Goal: Information Seeking & Learning: Check status

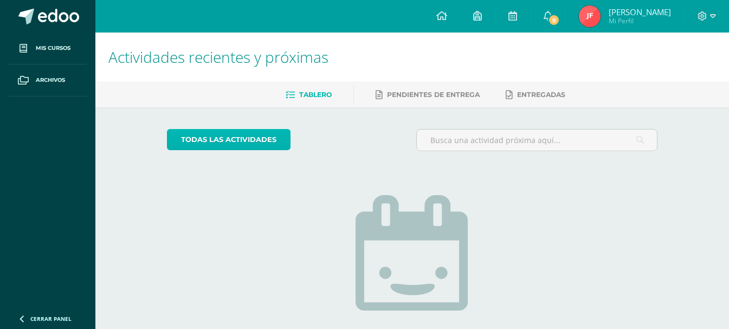
click at [225, 141] on link "todas las Actividades" at bounding box center [229, 139] width 124 height 21
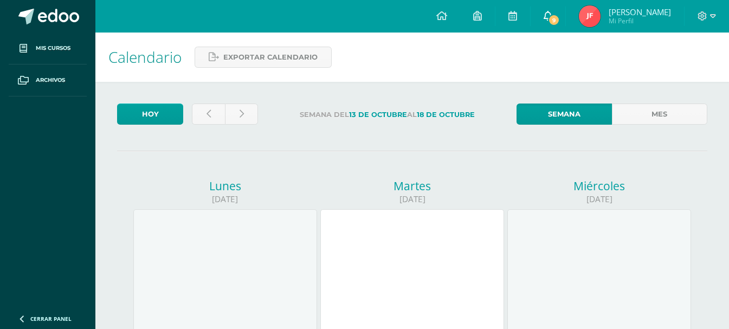
click at [560, 18] on span "9" at bounding box center [554, 20] width 12 height 12
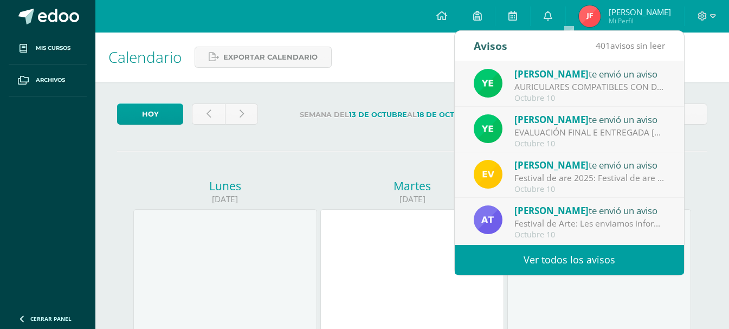
click at [546, 129] on div "EVALUACIÓN FINAL E ENTREGADA [DATE] : Estimados padres de familia, el día [PERS…" at bounding box center [589, 132] width 151 height 12
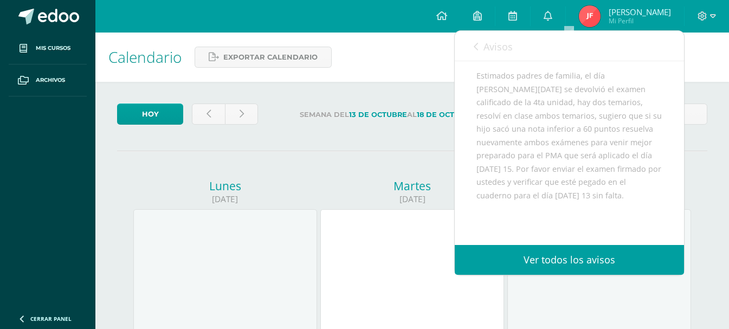
scroll to position [108, 0]
click at [514, 256] on link "Ver todos los avisos" at bounding box center [569, 260] width 229 height 30
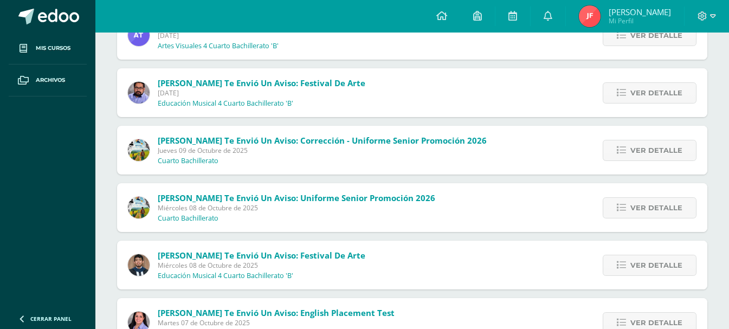
scroll to position [325, 0]
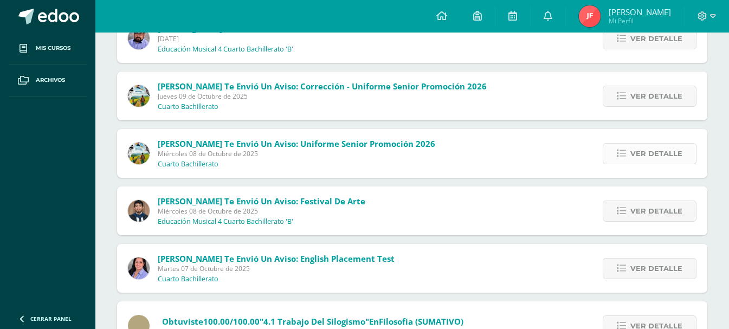
click at [657, 148] on span "Ver detalle" at bounding box center [656, 154] width 52 height 20
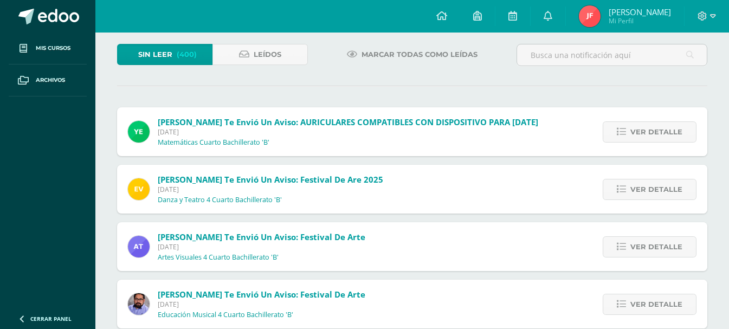
scroll to position [0, 0]
